Goal: Find specific page/section: Find specific page/section

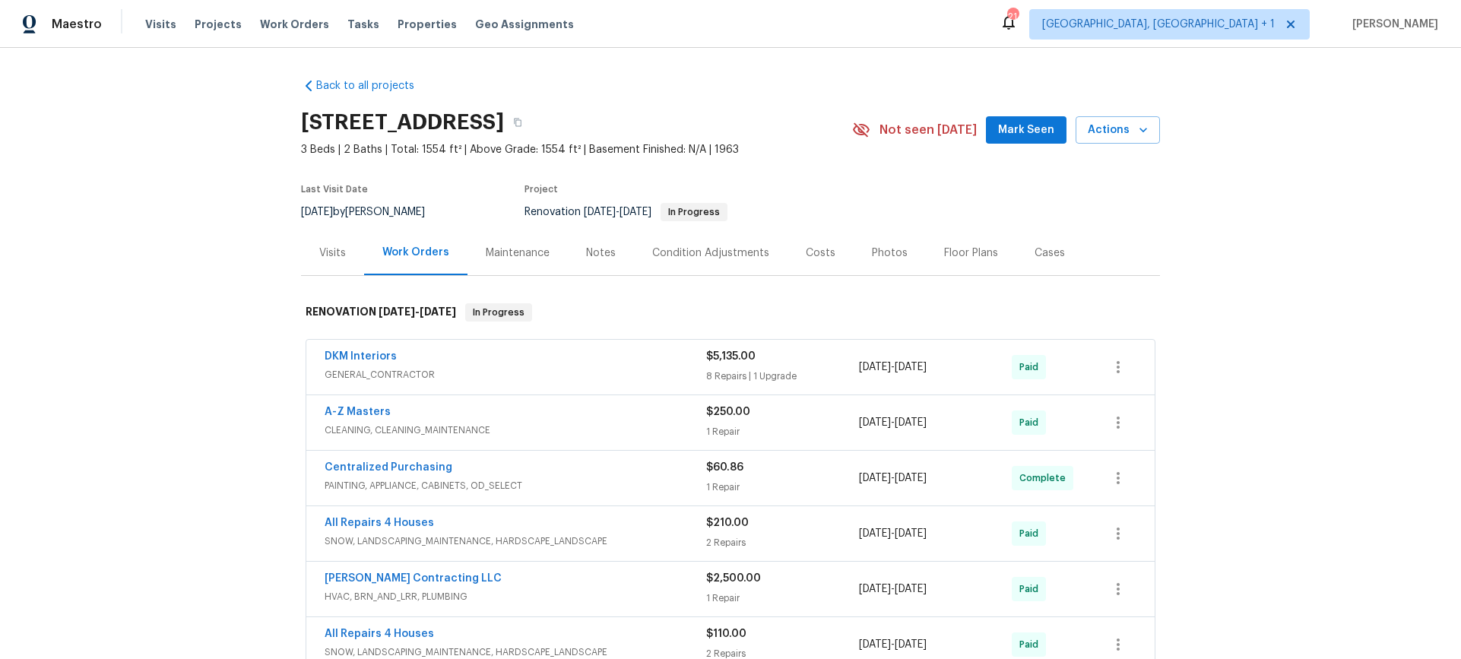
scroll to position [282, 0]
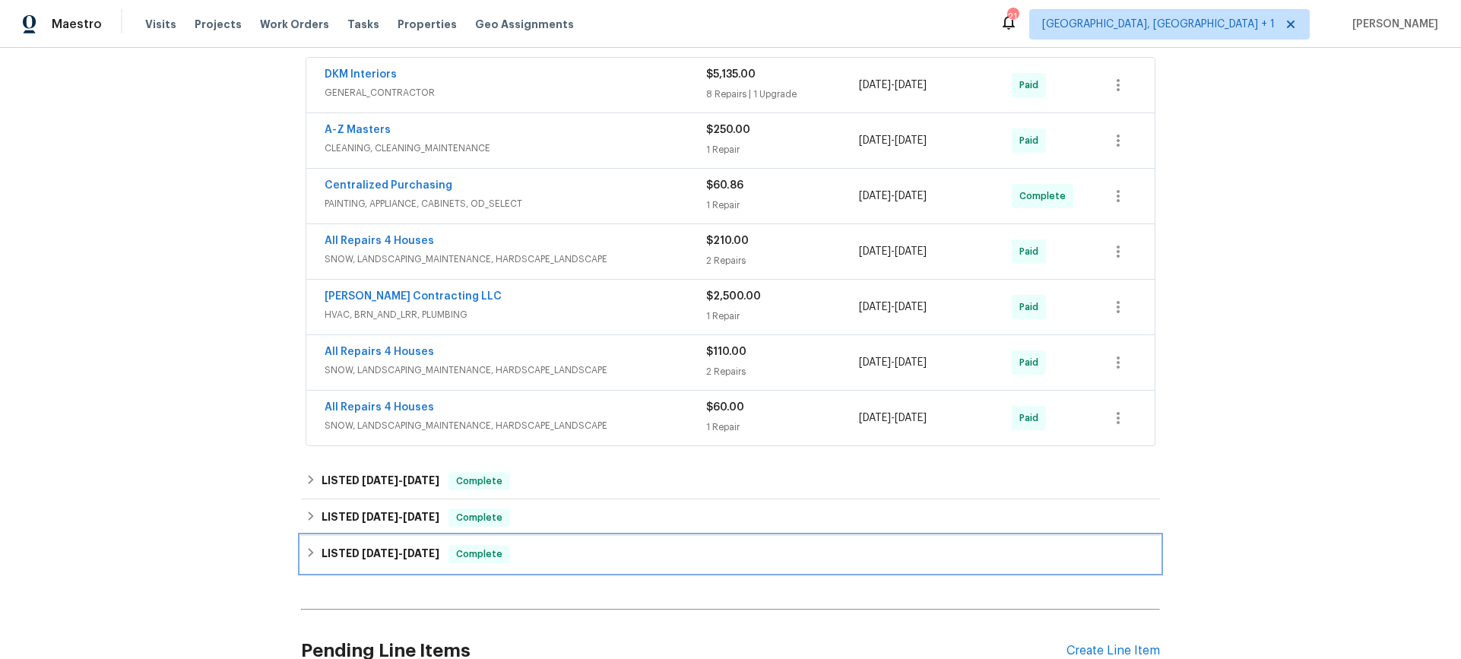
click at [557, 558] on div "LISTED [DATE] - [DATE] Complete" at bounding box center [731, 554] width 850 height 18
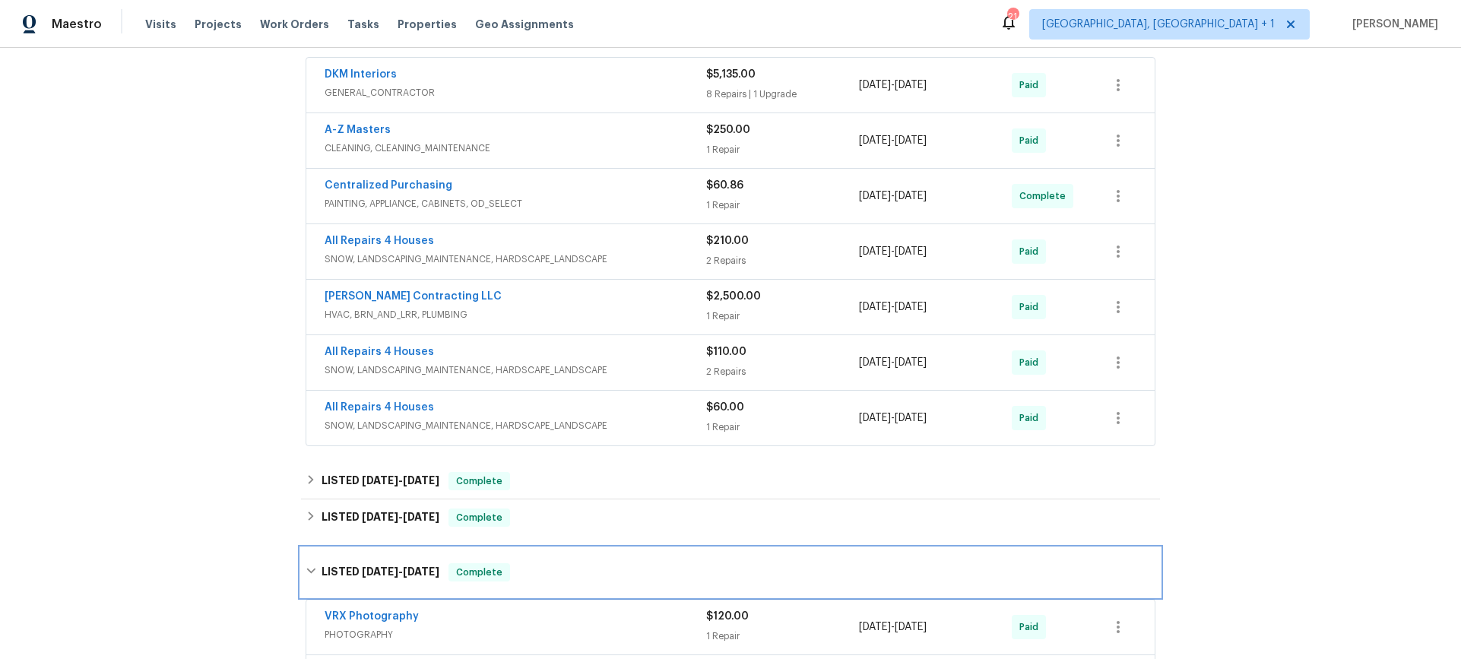
scroll to position [572, 0]
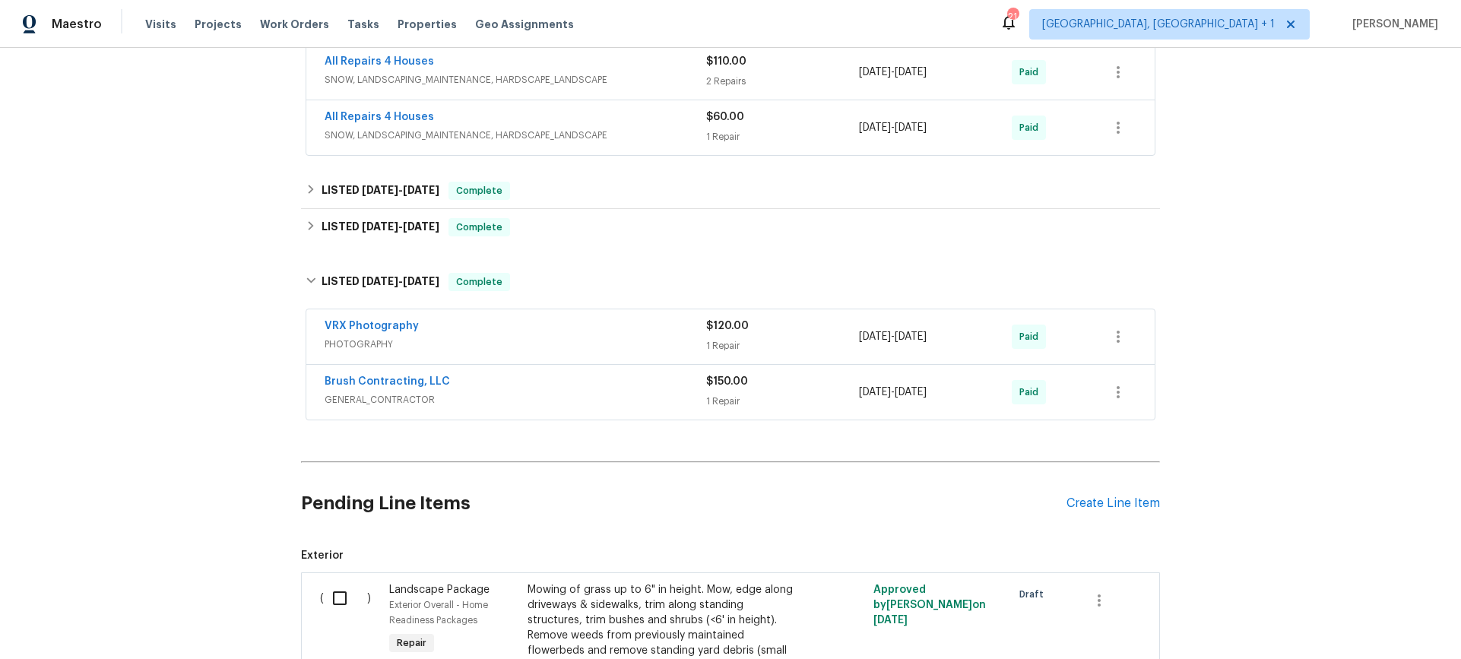
click at [510, 407] on div "Brush Contracting, LLC GENERAL_CONTRACTOR" at bounding box center [516, 392] width 382 height 36
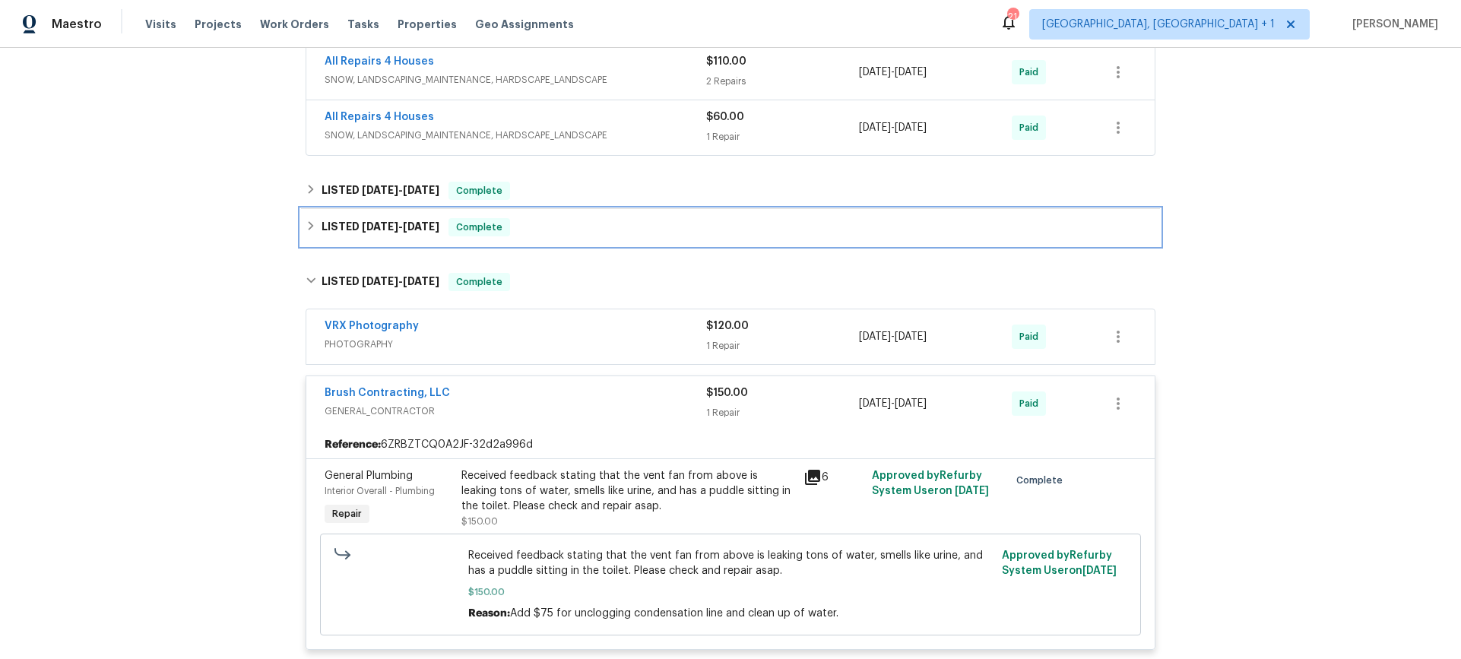
click at [570, 217] on div "LISTED [DATE] - [DATE] Complete" at bounding box center [730, 227] width 859 height 36
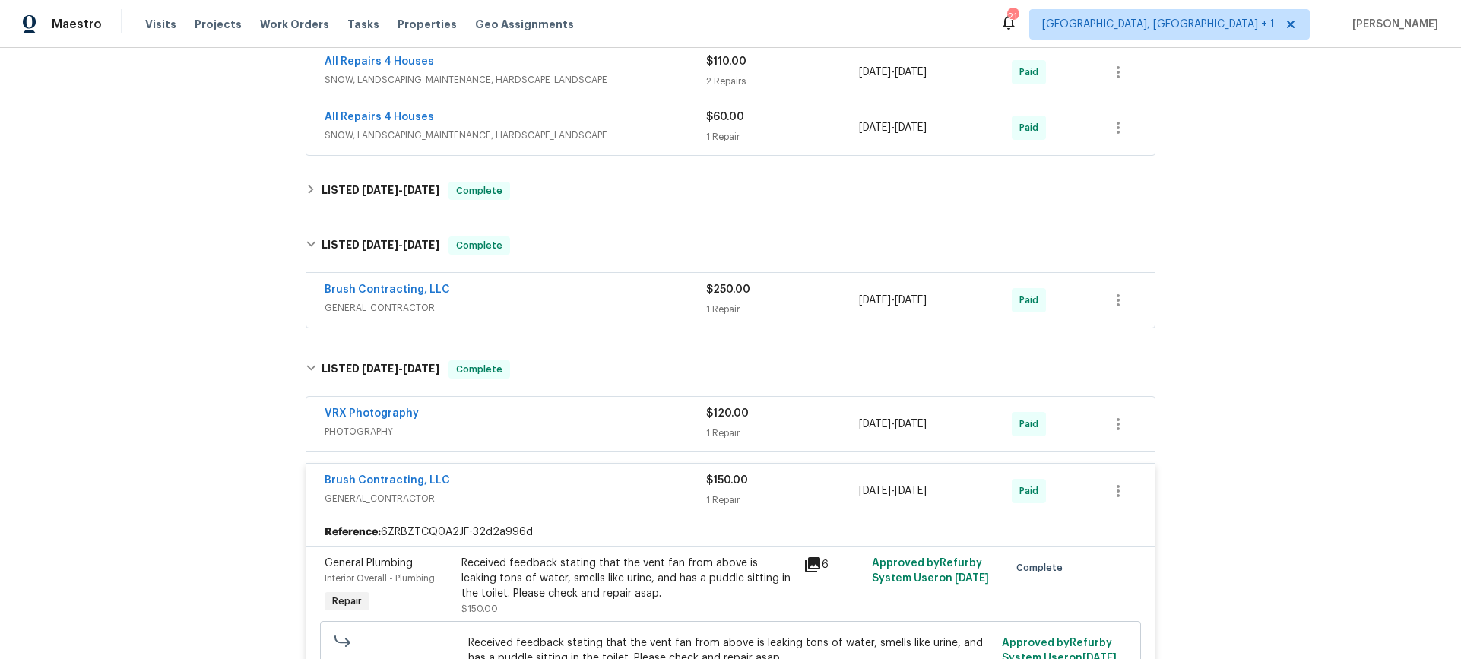
click at [572, 295] on div "Brush Contracting, LLC" at bounding box center [516, 291] width 382 height 18
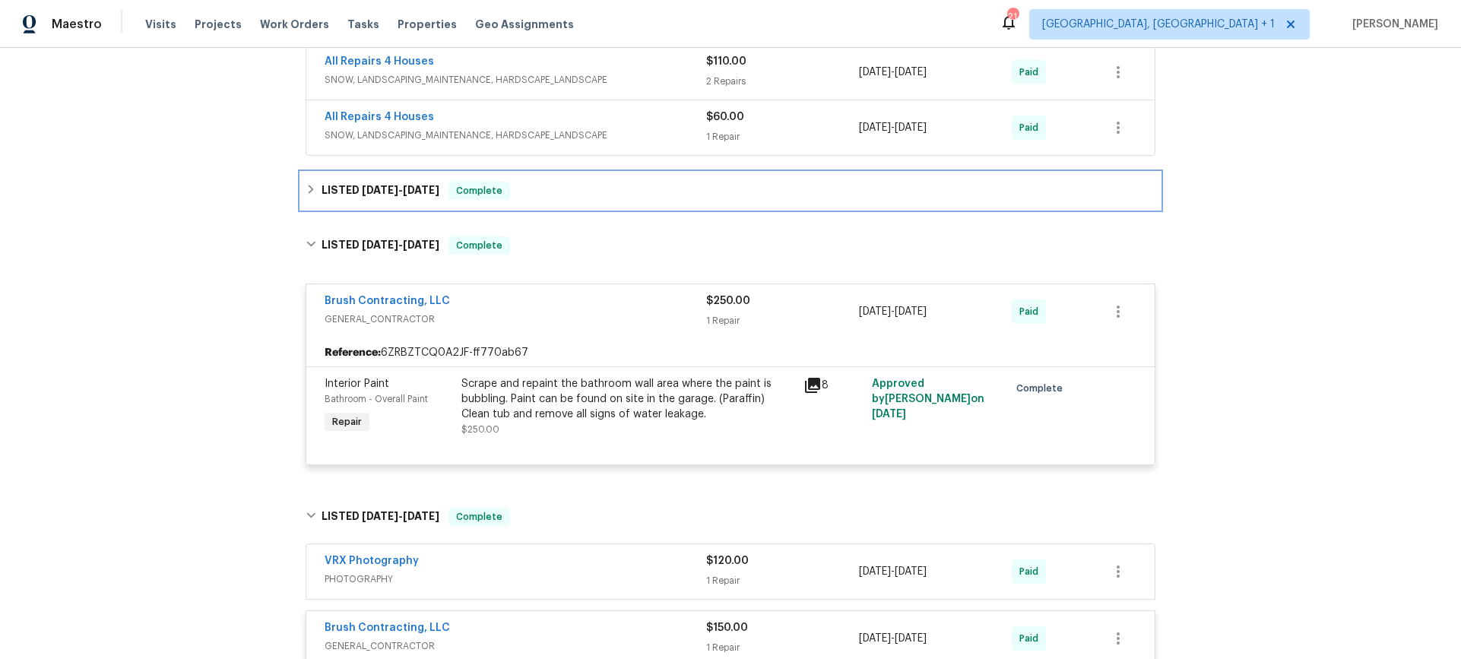
click at [579, 188] on div "LISTED [DATE] - [DATE] Complete" at bounding box center [731, 191] width 850 height 18
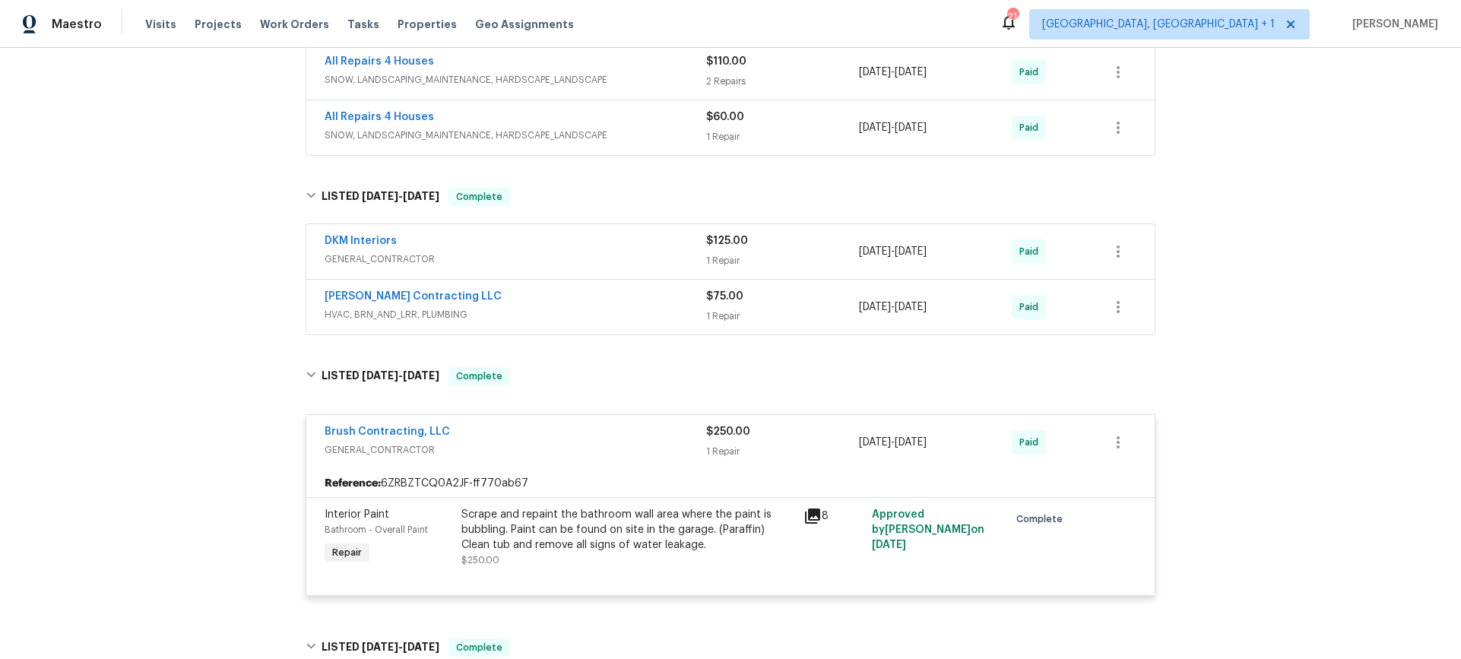
click at [571, 298] on div "[PERSON_NAME] Contracting LLC" at bounding box center [516, 298] width 382 height 18
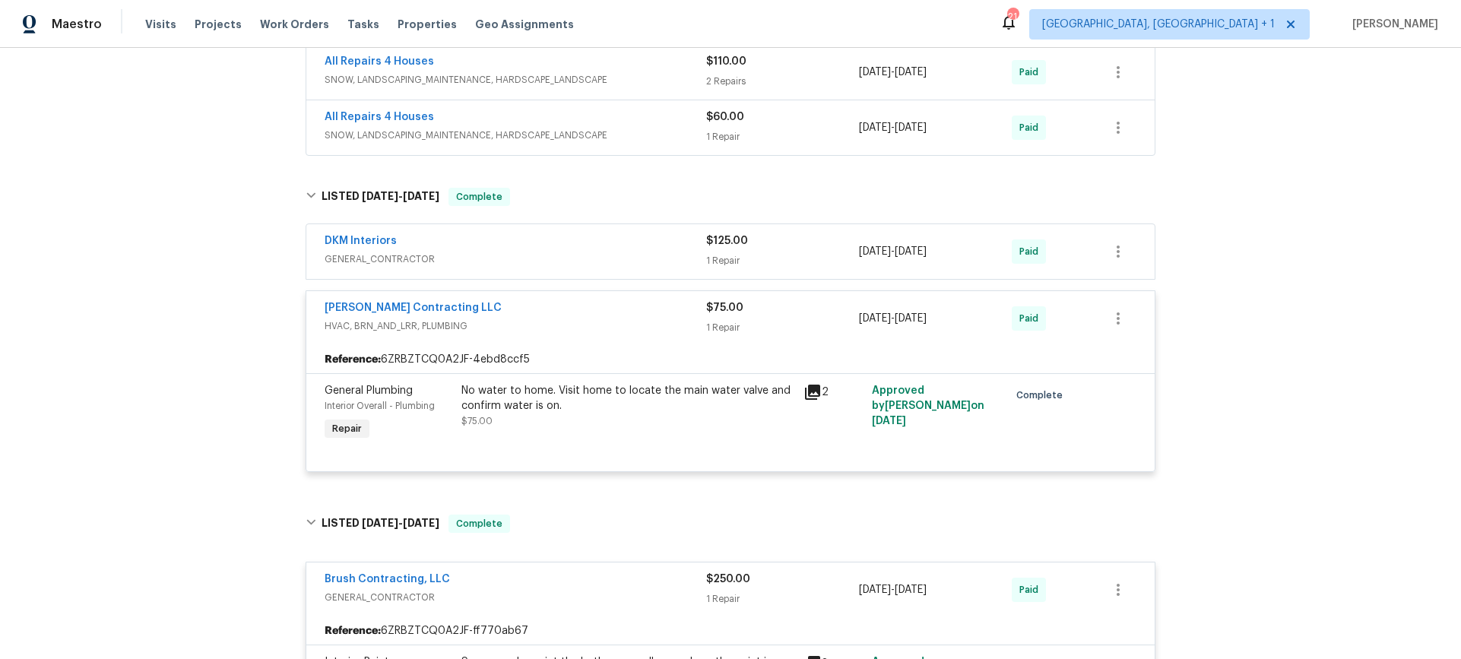
click at [565, 254] on span "GENERAL_CONTRACTOR" at bounding box center [516, 259] width 382 height 15
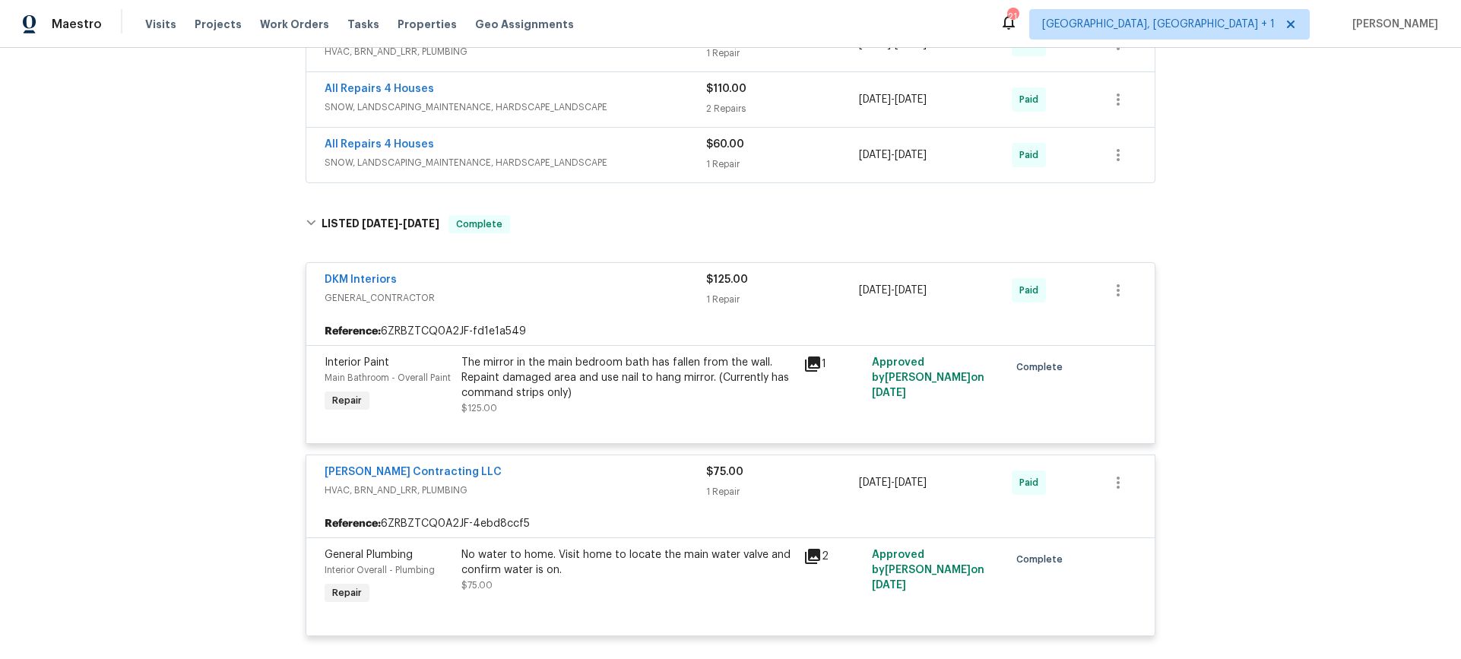
scroll to position [352, 0]
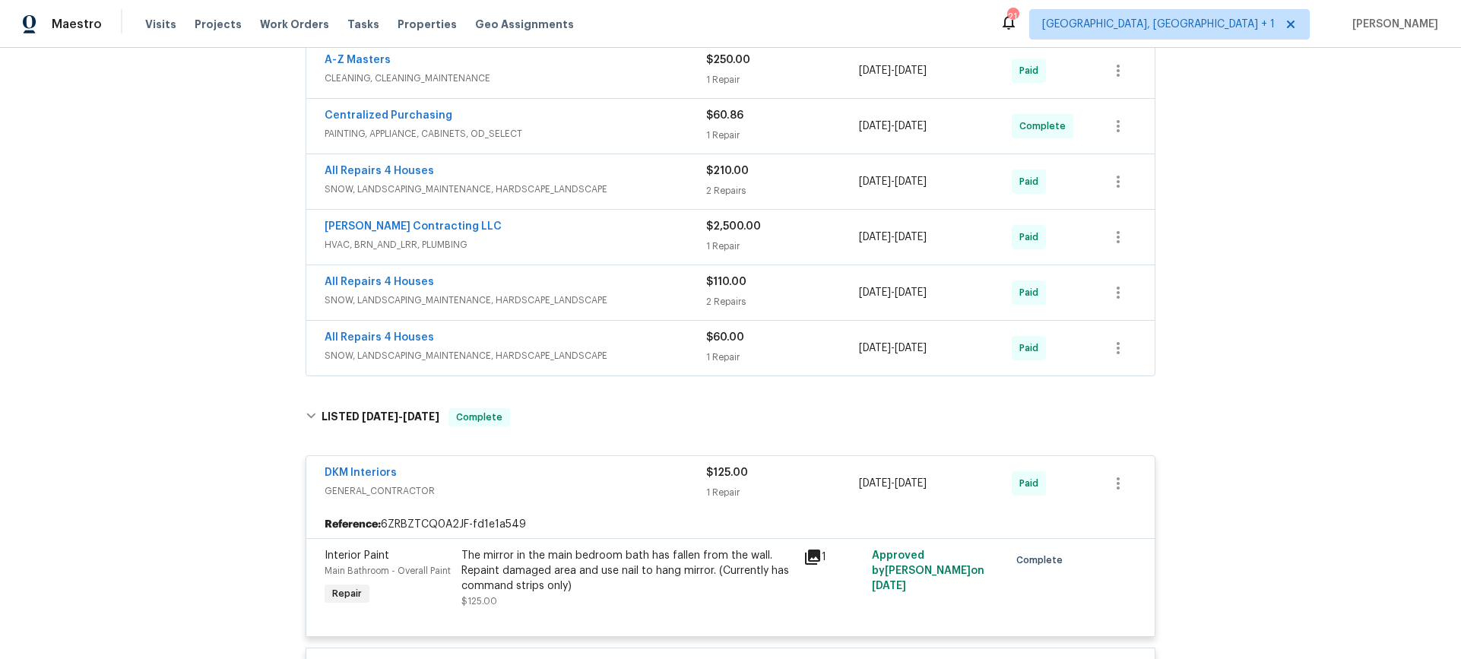
click at [597, 352] on span "SNOW, LANDSCAPING_MAINTENANCE, HARDSCAPE_LANDSCAPE" at bounding box center [516, 355] width 382 height 15
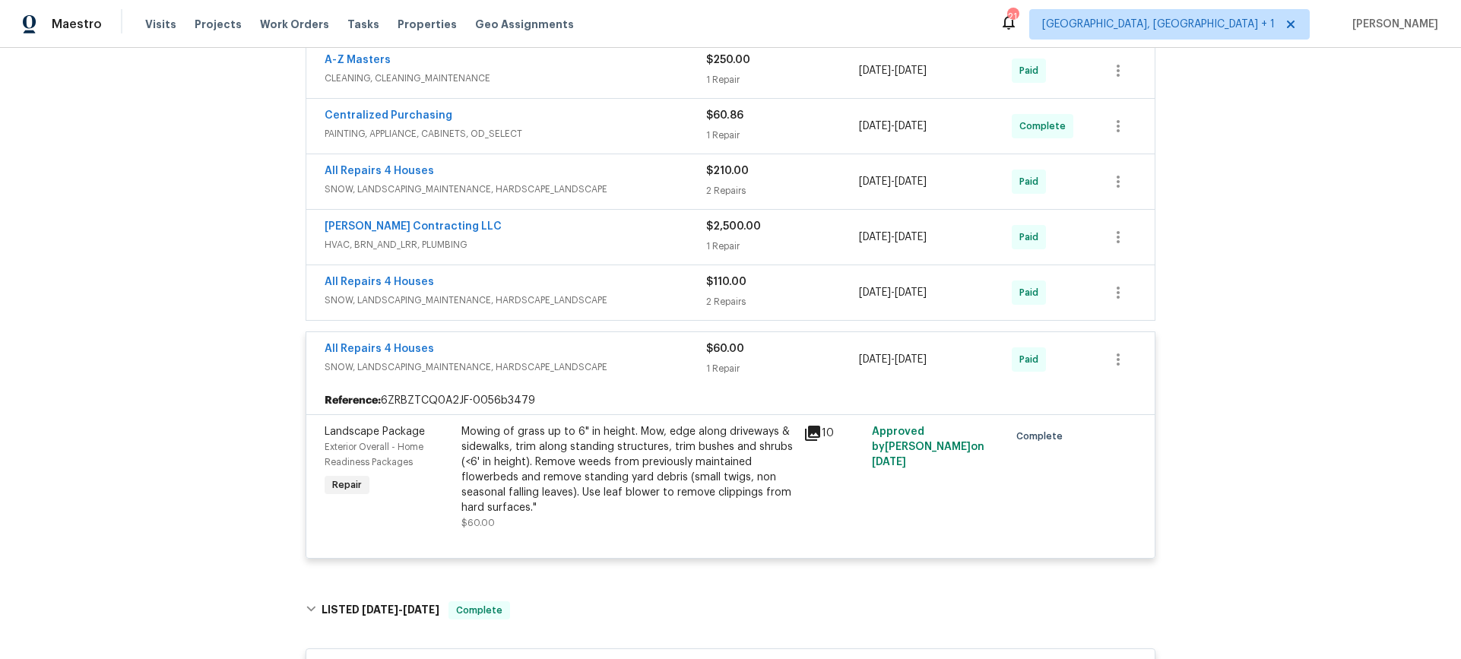
click at [662, 280] on div "All Repairs 4 Houses" at bounding box center [516, 283] width 382 height 18
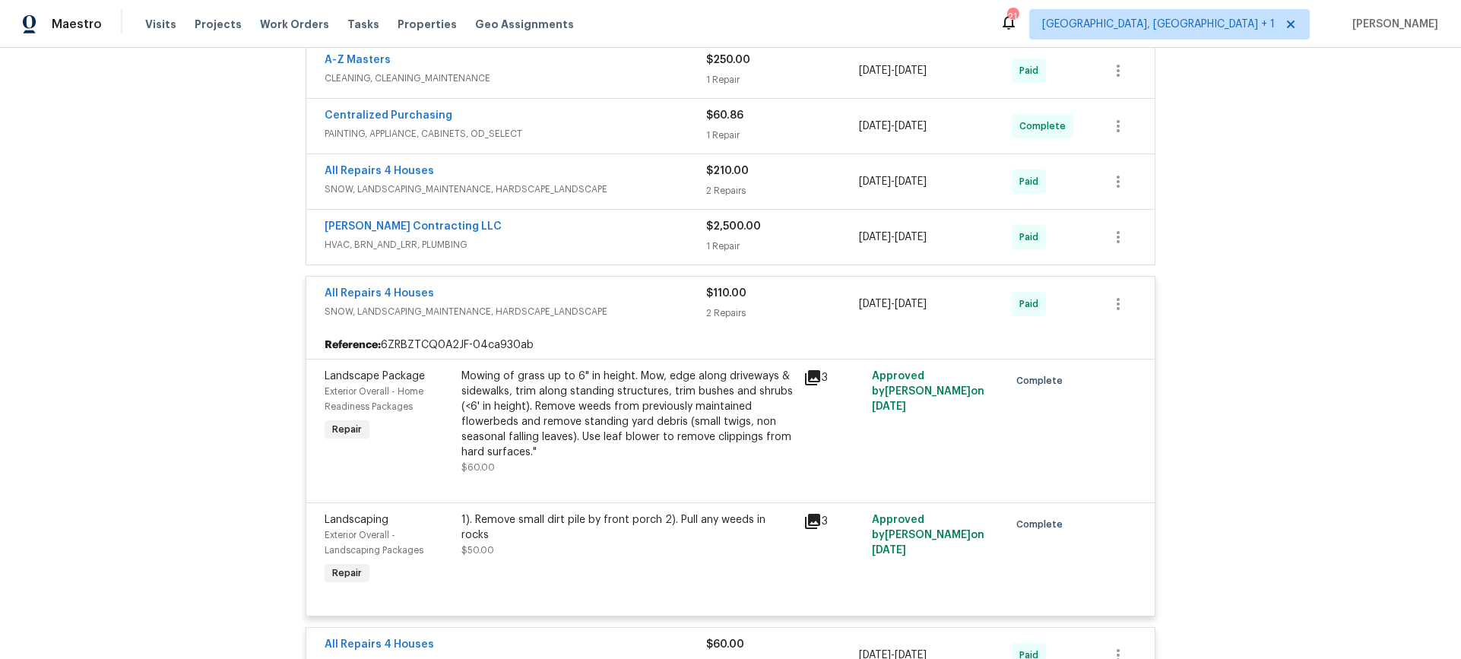
click at [638, 232] on div "[PERSON_NAME] Contracting LLC" at bounding box center [516, 228] width 382 height 18
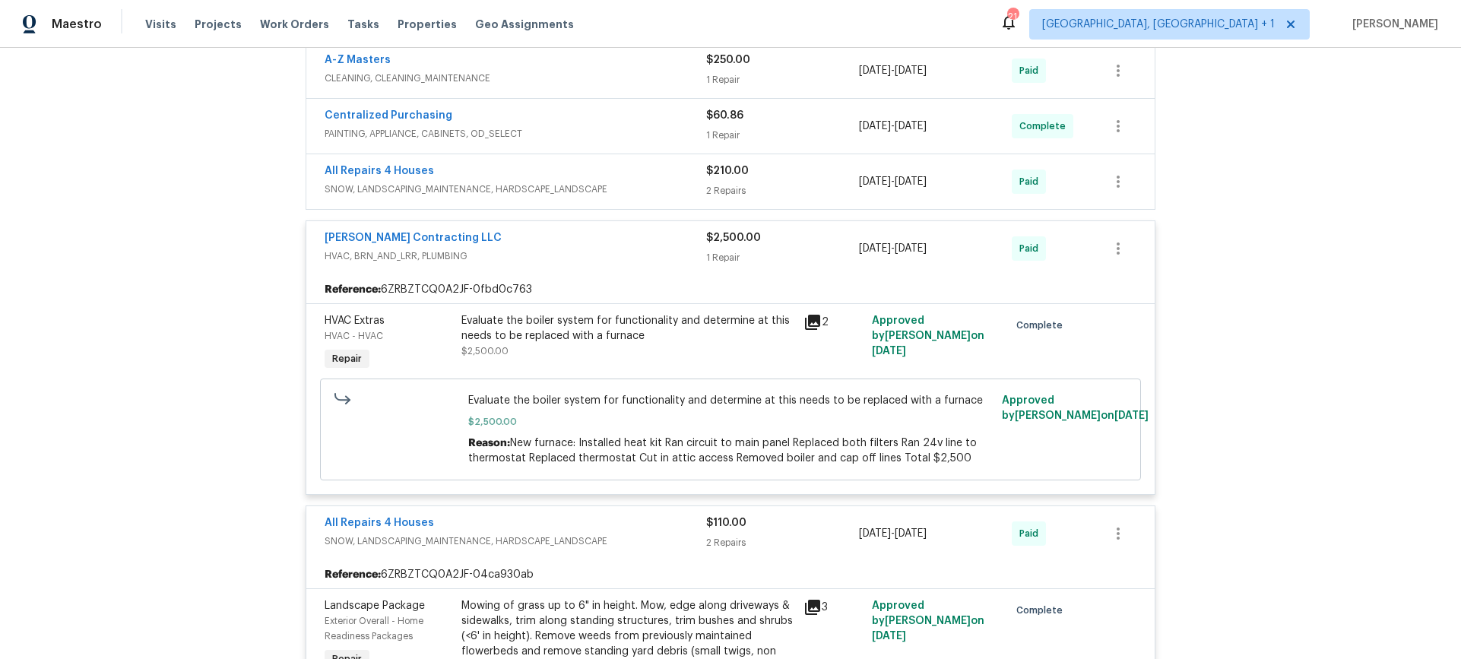
click at [602, 175] on div "All Repairs 4 Houses" at bounding box center [516, 172] width 382 height 18
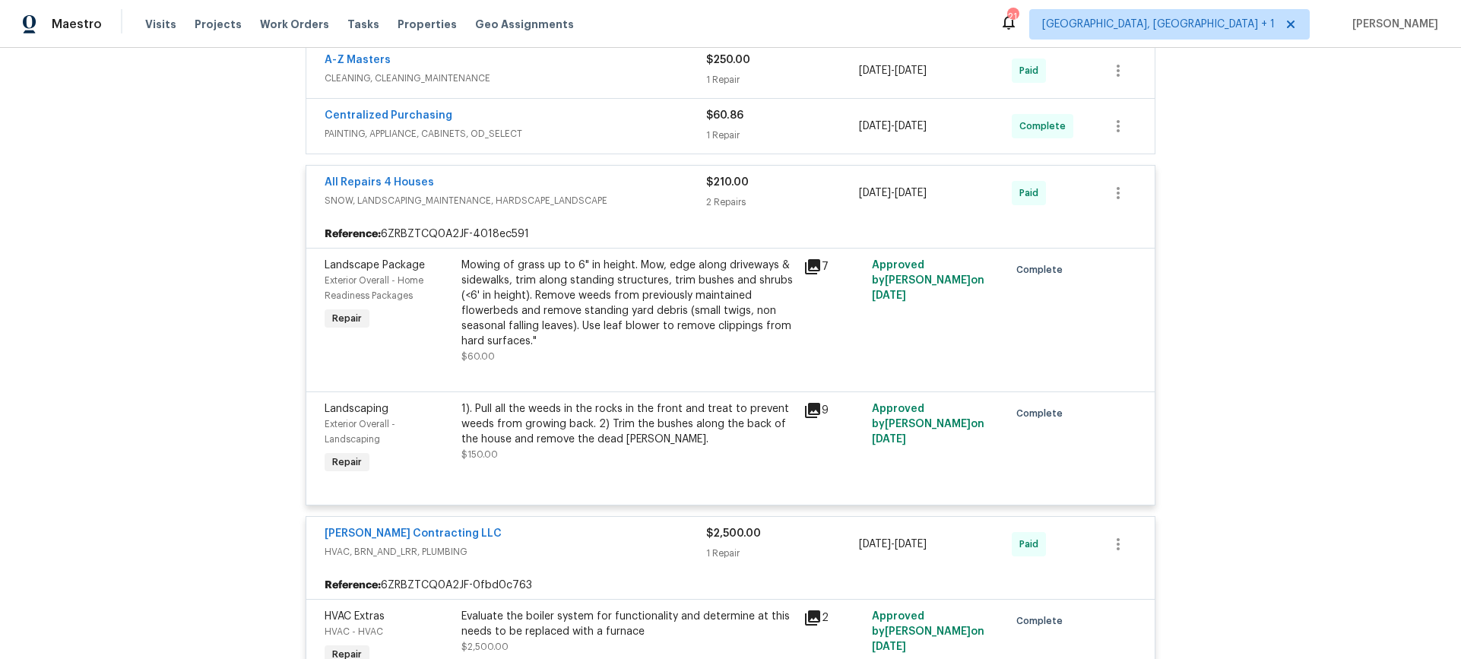
click at [591, 135] on span "PAINTING, APPLIANCE, CABINETS, OD_SELECT" at bounding box center [516, 133] width 382 height 15
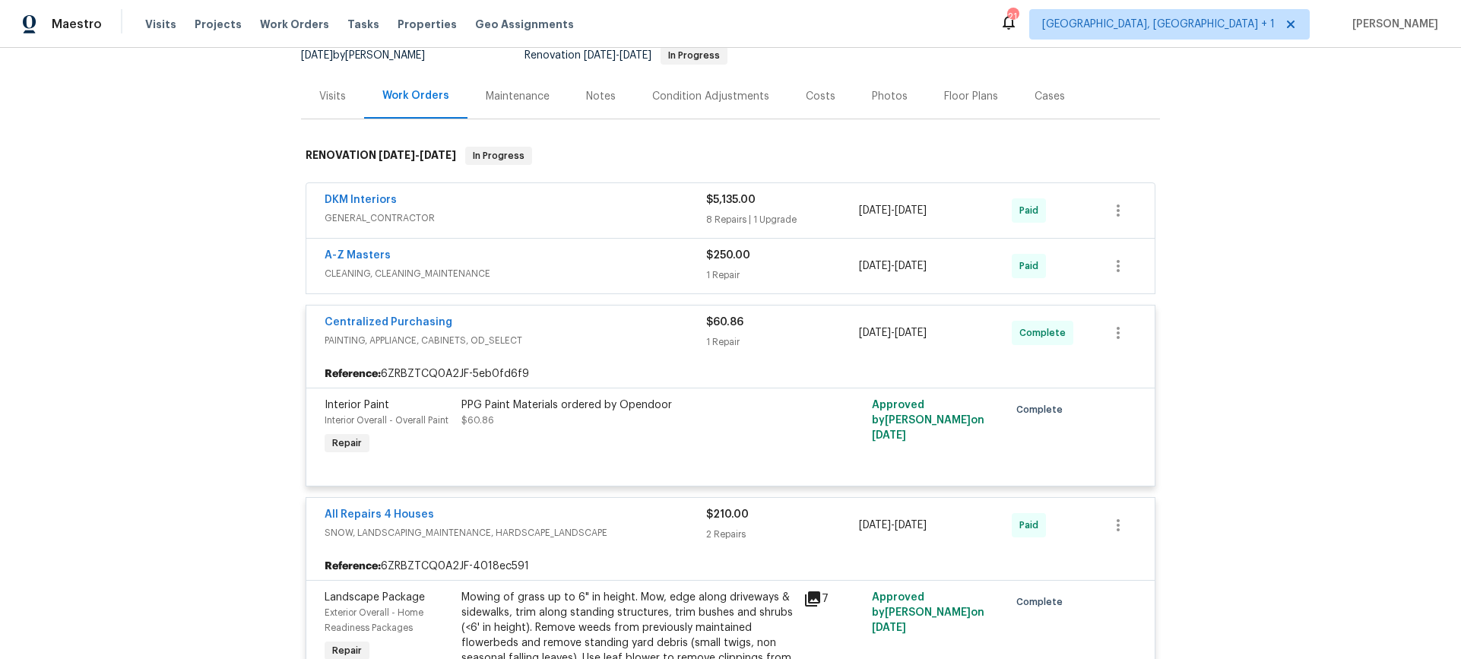
scroll to position [138, 0]
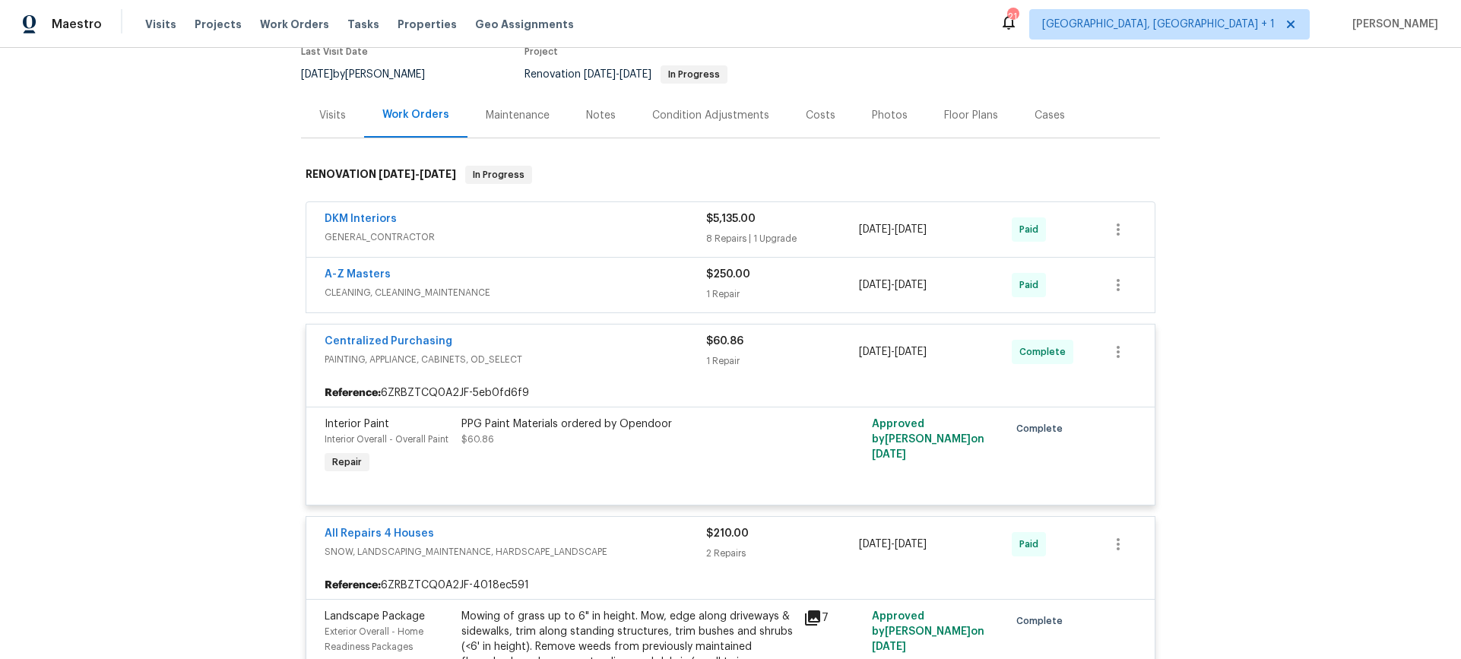
click at [520, 292] on span "CLEANING, CLEANING_MAINTENANCE" at bounding box center [516, 292] width 382 height 15
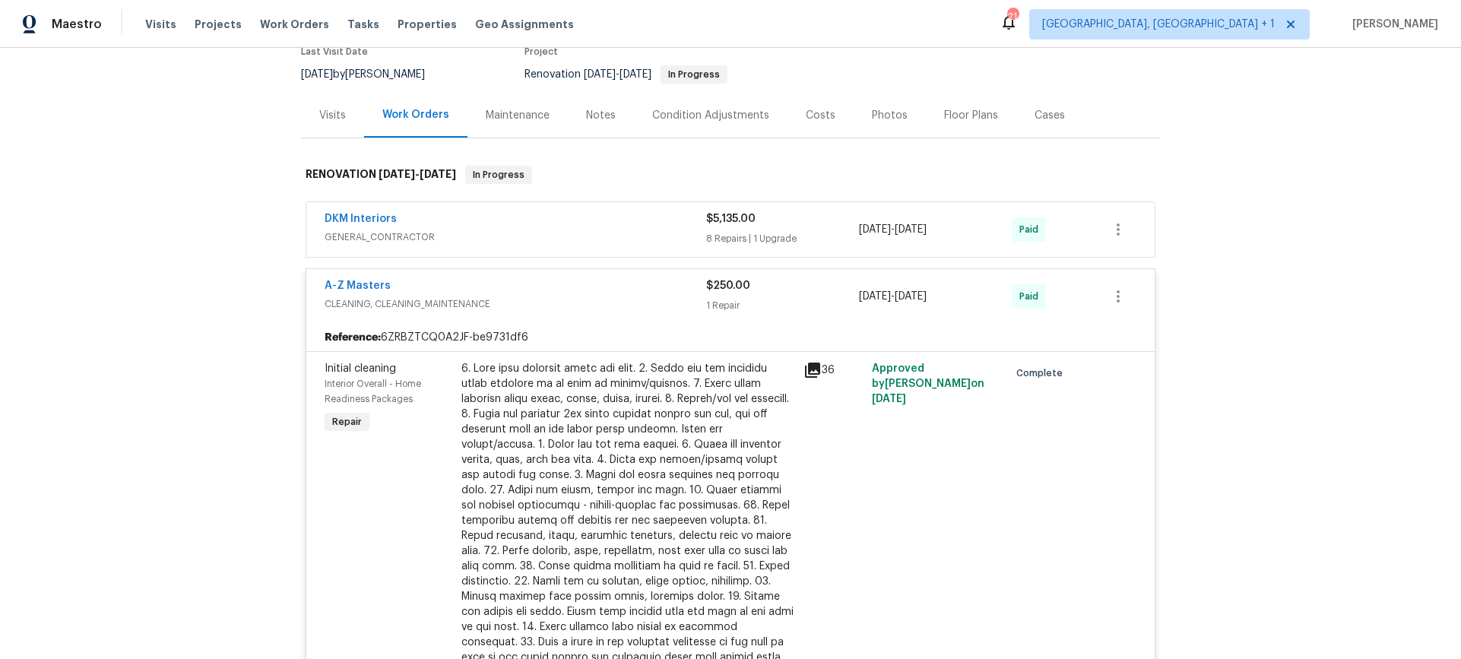
click at [538, 214] on div "DKM Interiors" at bounding box center [516, 220] width 382 height 18
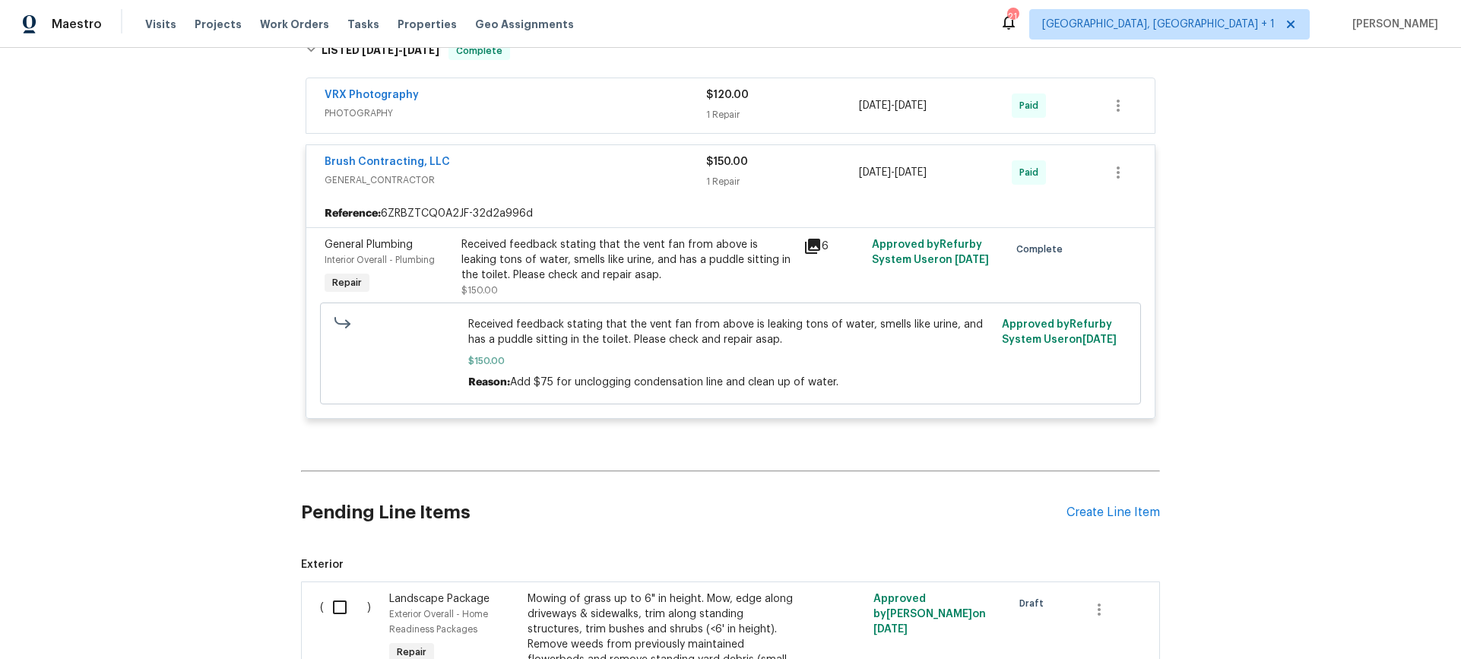
scroll to position [4150, 0]
click at [642, 87] on div "VRX Photography" at bounding box center [516, 96] width 382 height 18
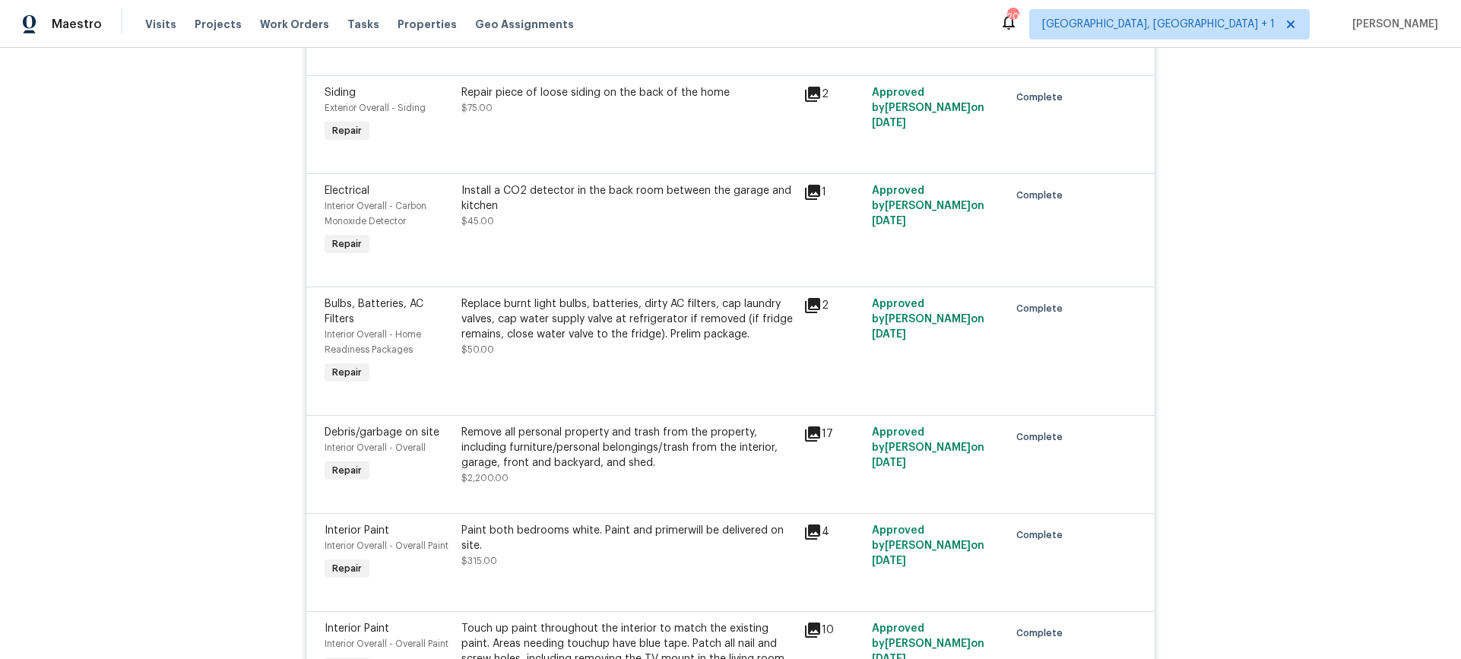
scroll to position [125, 0]
